Goal: Navigation & Orientation: Find specific page/section

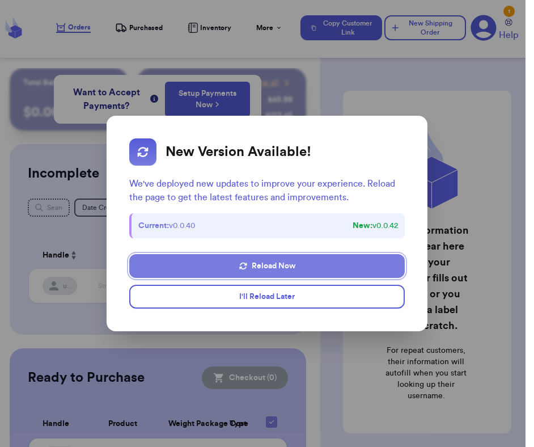
click at [252, 261] on button "Reload Now" at bounding box center [266, 266] width 275 height 24
